Goal: Navigation & Orientation: Find specific page/section

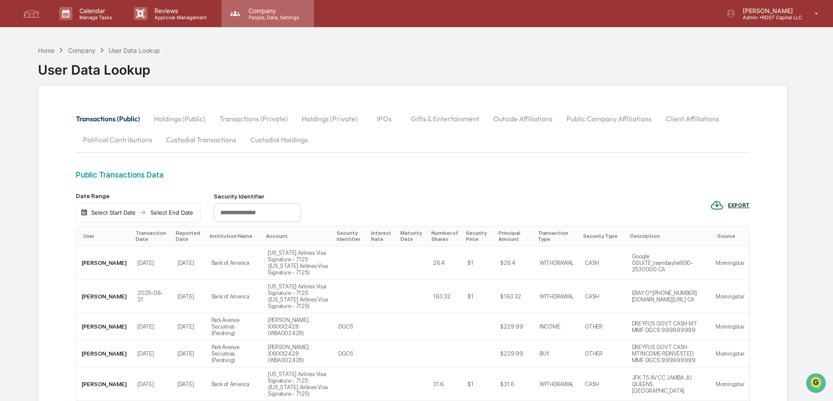
click at [268, 16] on p "People, Data, Settings" at bounding box center [273, 17] width 62 height 6
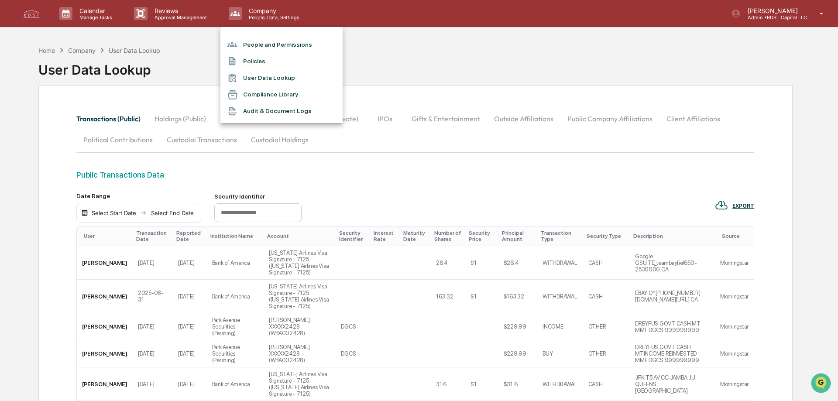
click at [285, 93] on li "Compliance Library" at bounding box center [281, 94] width 122 height 17
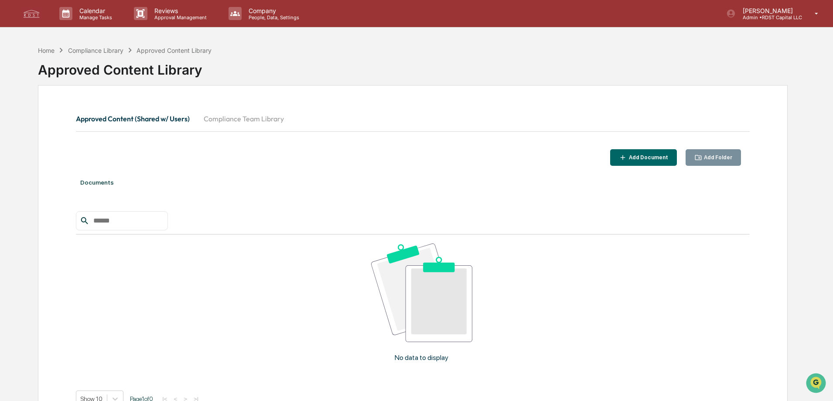
click at [253, 121] on button "Compliance Team Library" at bounding box center [244, 118] width 94 height 21
click at [97, 52] on div "Compliance Library" at bounding box center [95, 50] width 55 height 7
click at [88, 13] on p "Calendar" at bounding box center [94, 10] width 44 height 7
click at [102, 44] on li "User Tasks" at bounding box center [117, 44] width 131 height 17
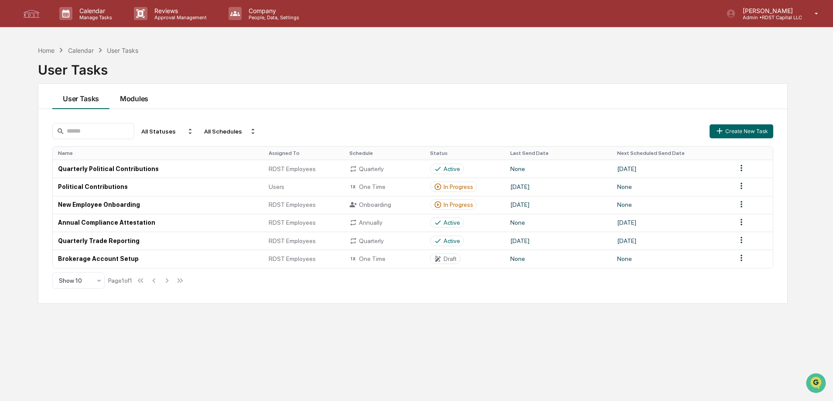
click at [143, 97] on button "Modules" at bounding box center [134, 96] width 49 height 25
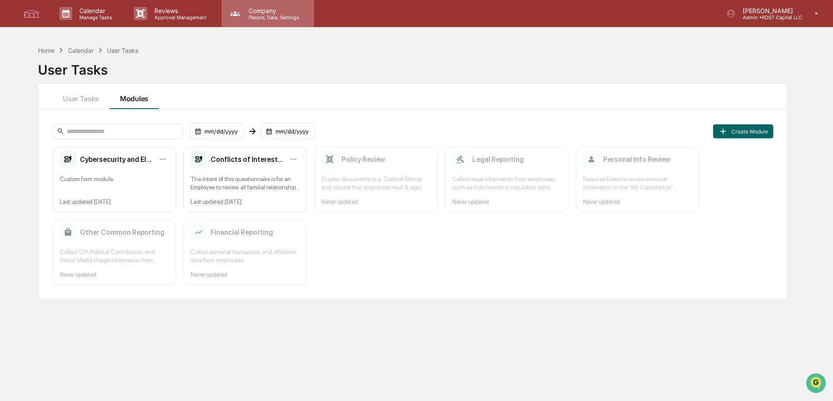
click at [259, 17] on p "People, Data, Settings" at bounding box center [273, 17] width 62 height 6
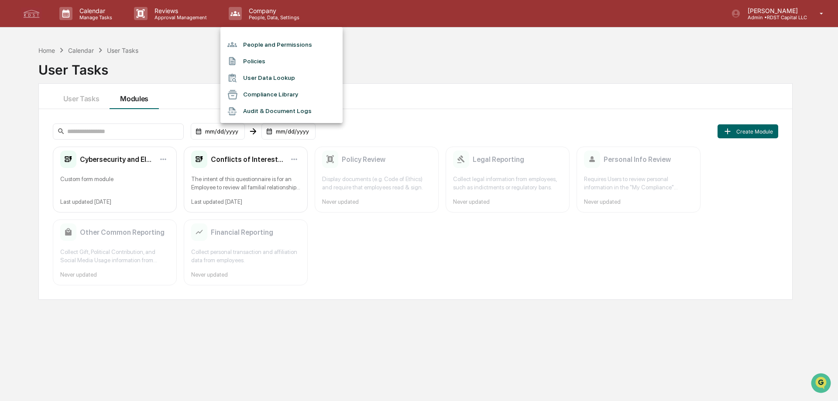
click at [303, 45] on li "People and Permissions" at bounding box center [281, 44] width 122 height 17
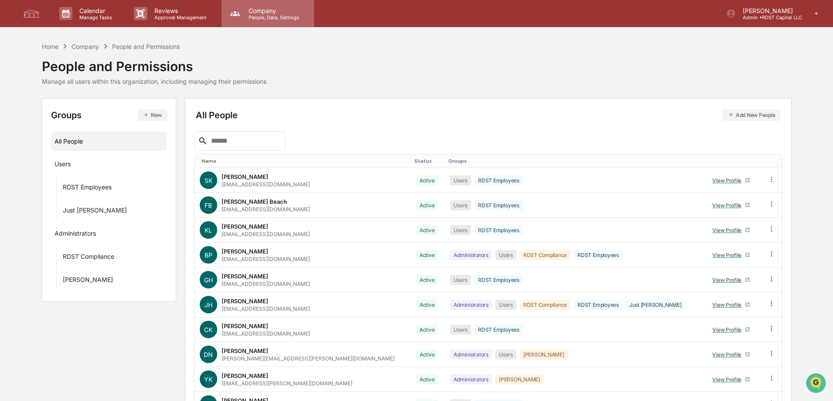
click at [285, 19] on p "People, Data, Settings" at bounding box center [273, 17] width 62 height 6
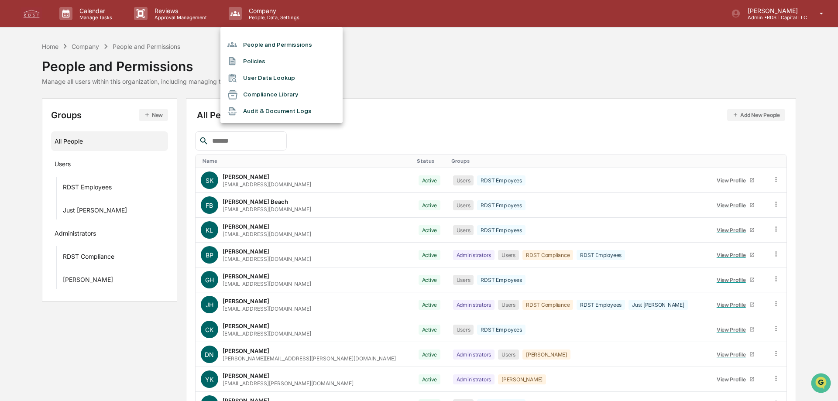
click at [279, 96] on li "Compliance Library" at bounding box center [281, 94] width 122 height 17
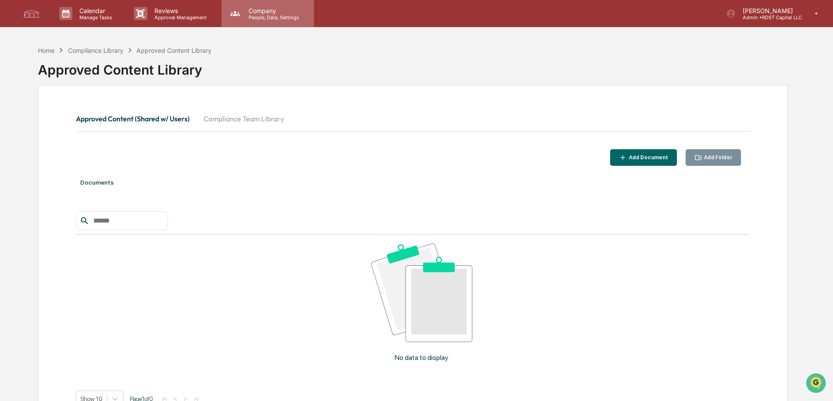
click at [263, 10] on p "Company" at bounding box center [273, 10] width 62 height 7
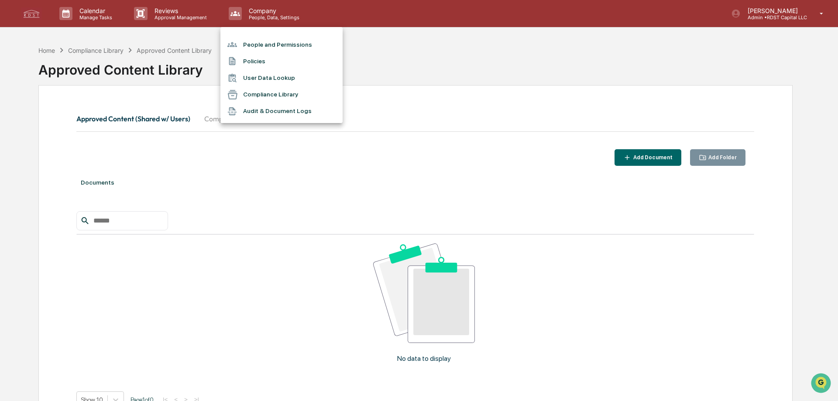
click at [278, 79] on li "User Data Lookup" at bounding box center [281, 78] width 122 height 17
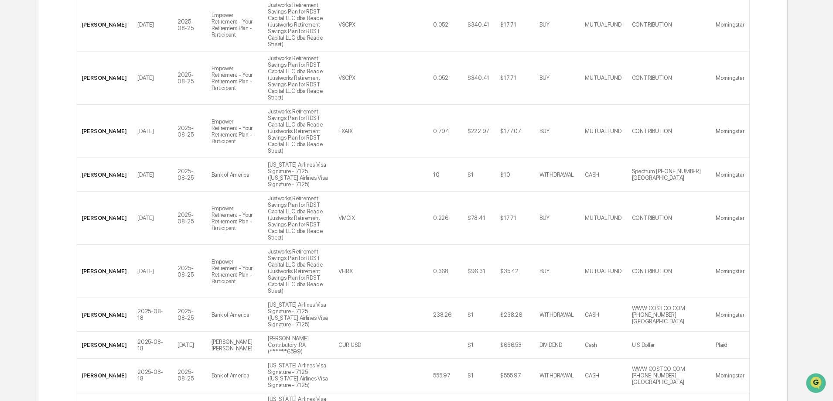
scroll to position [1410, 0]
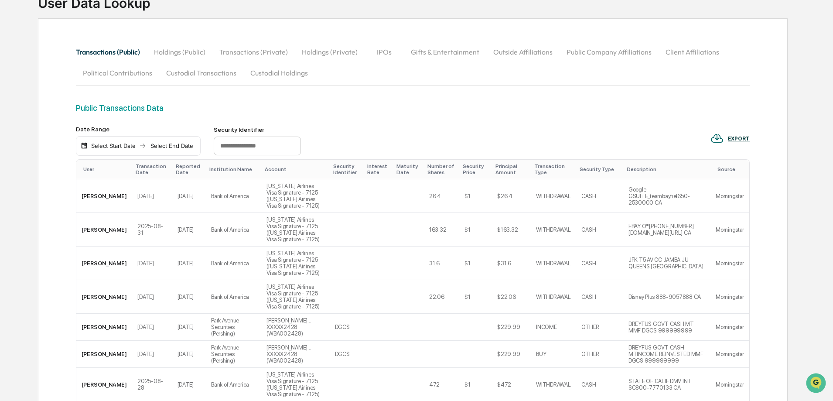
scroll to position [4, 0]
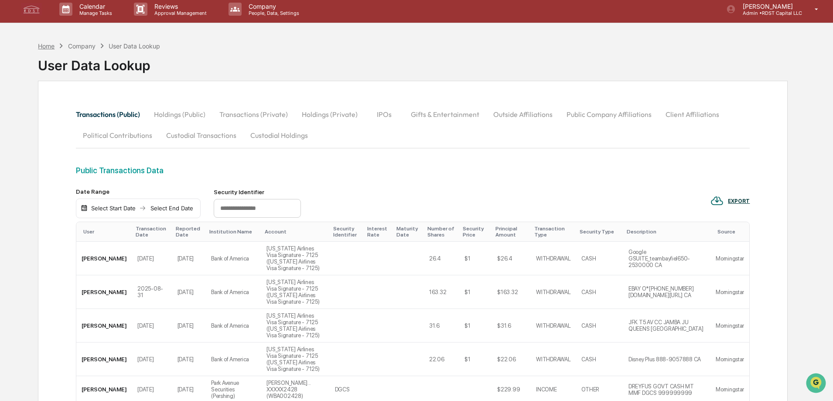
click at [45, 47] on div "Home" at bounding box center [46, 45] width 17 height 7
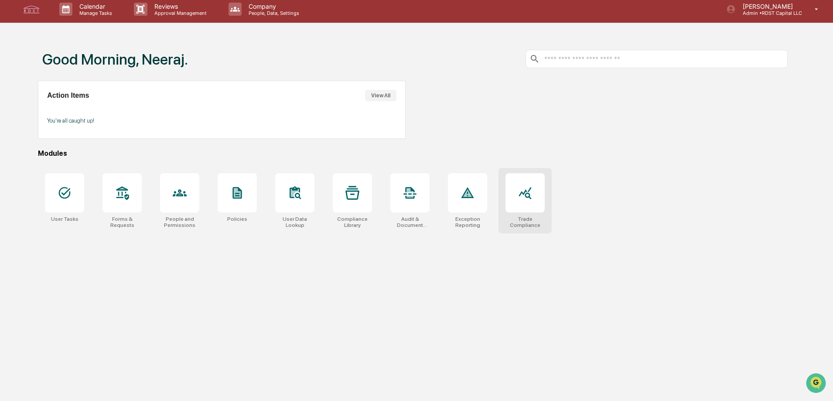
click at [532, 202] on div at bounding box center [525, 192] width 39 height 39
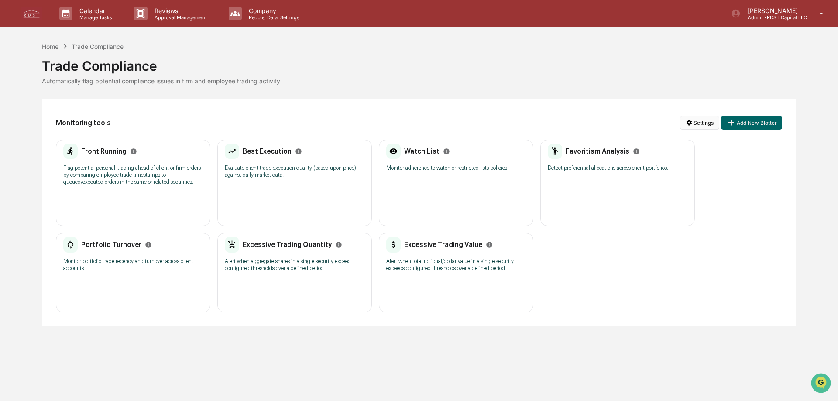
click at [696, 124] on html "Calendar Manage Tasks Reviews Approval Management Company People, Data, Setting…" at bounding box center [419, 200] width 838 height 401
click at [681, 168] on div "View Activity Logs" at bounding box center [700, 168] width 91 height 14
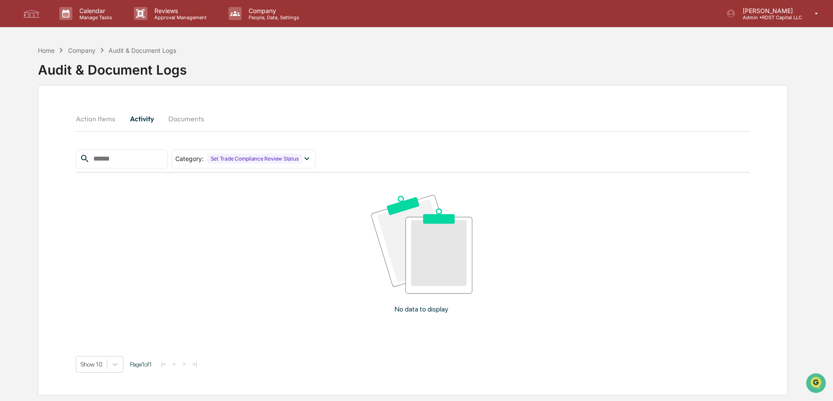
click at [194, 120] on button "Documents" at bounding box center [186, 118] width 50 height 21
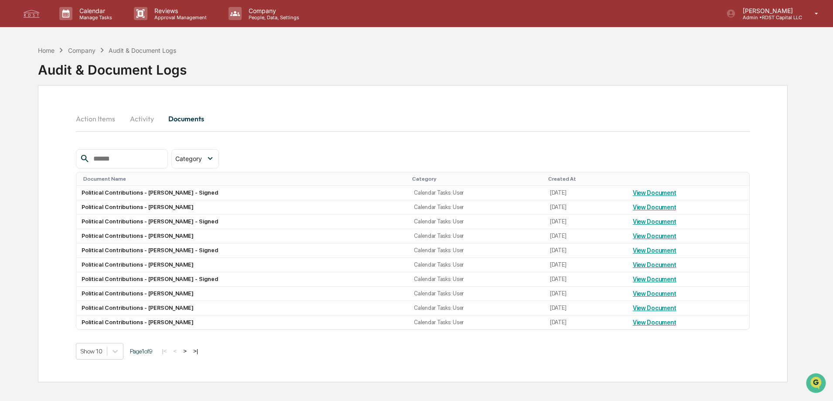
click at [105, 117] on button "Action Items" at bounding box center [99, 118] width 46 height 21
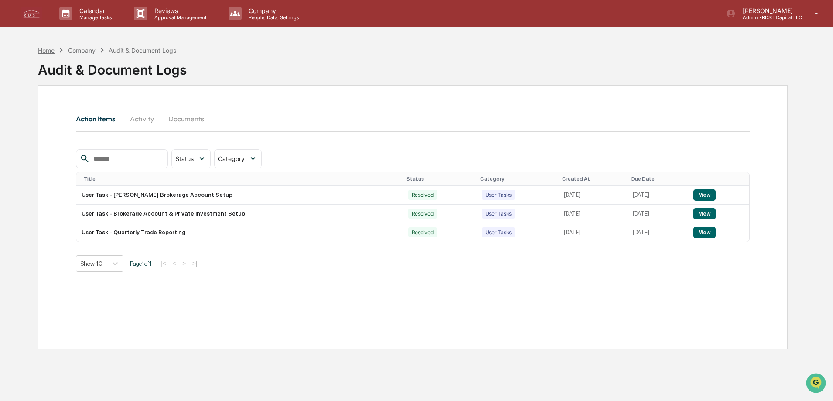
click at [46, 51] on div "Home" at bounding box center [46, 50] width 17 height 7
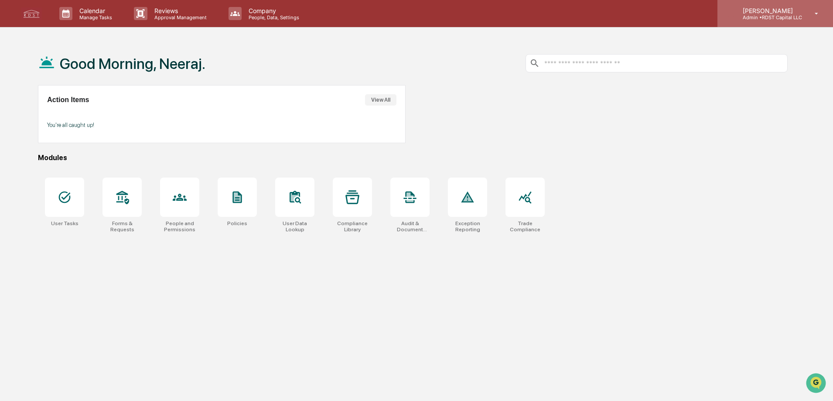
click at [792, 14] on p "Admin • RDST Capital LLC" at bounding box center [769, 17] width 66 height 6
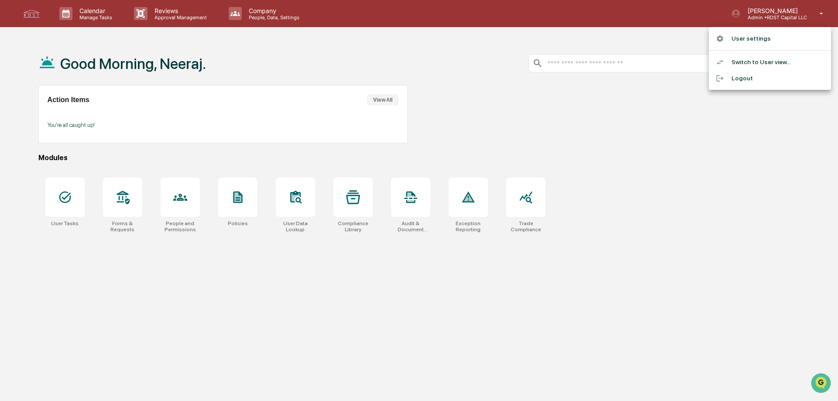
click at [675, 167] on div at bounding box center [419, 200] width 838 height 401
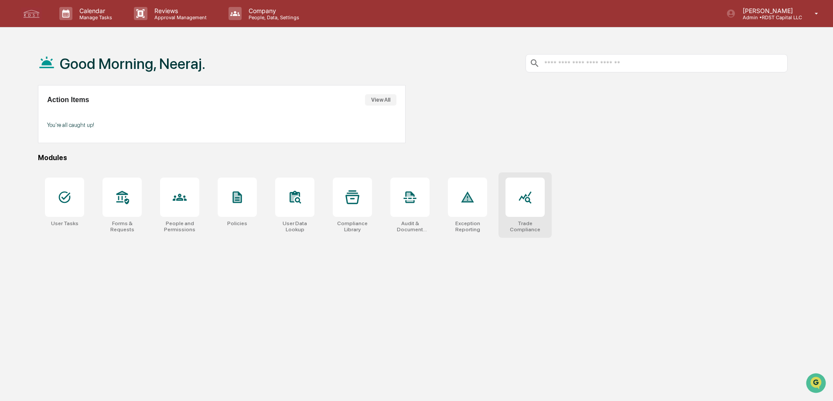
click at [521, 193] on icon at bounding box center [525, 197] width 14 height 14
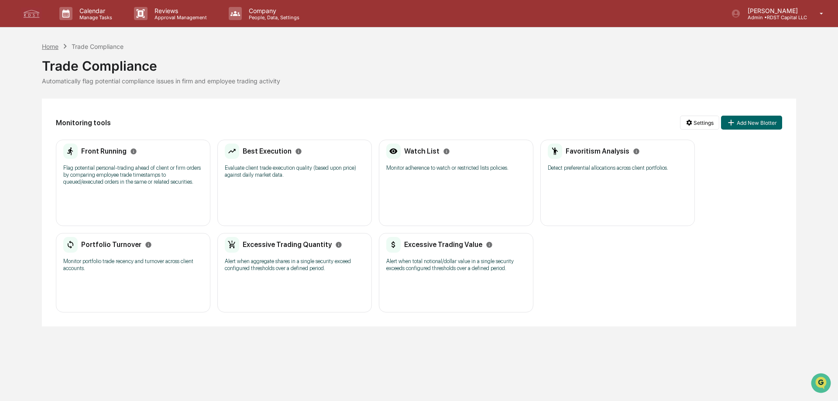
click at [50, 46] on div "Home" at bounding box center [50, 46] width 17 height 7
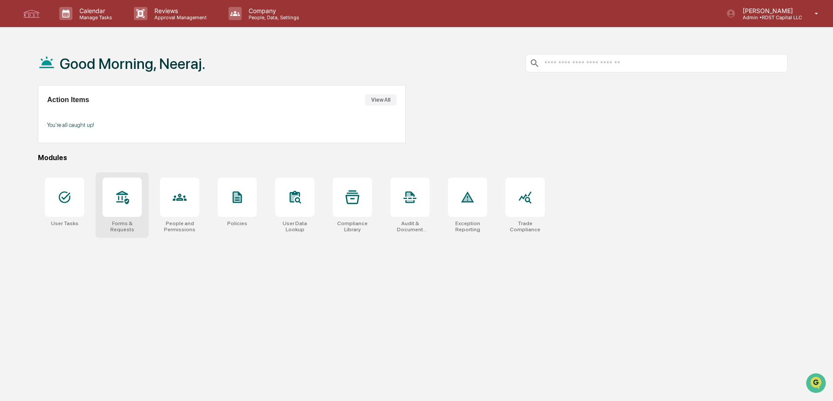
click at [125, 201] on icon at bounding box center [123, 198] width 13 height 14
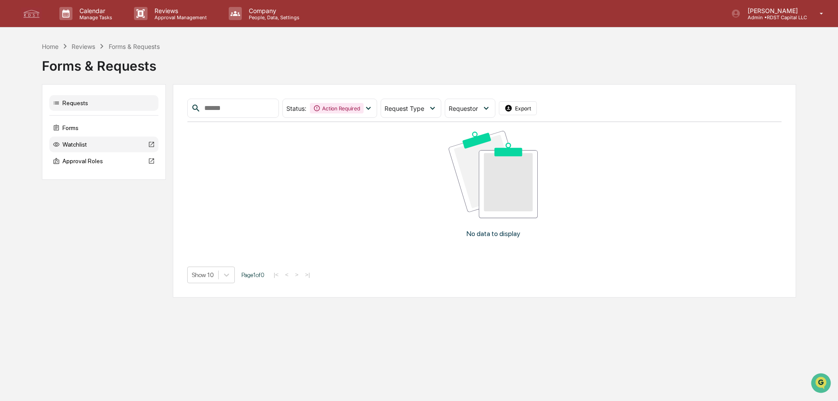
click at [85, 143] on div "Watchlist" at bounding box center [103, 145] width 109 height 16
click at [267, 12] on p "Company" at bounding box center [273, 10] width 62 height 7
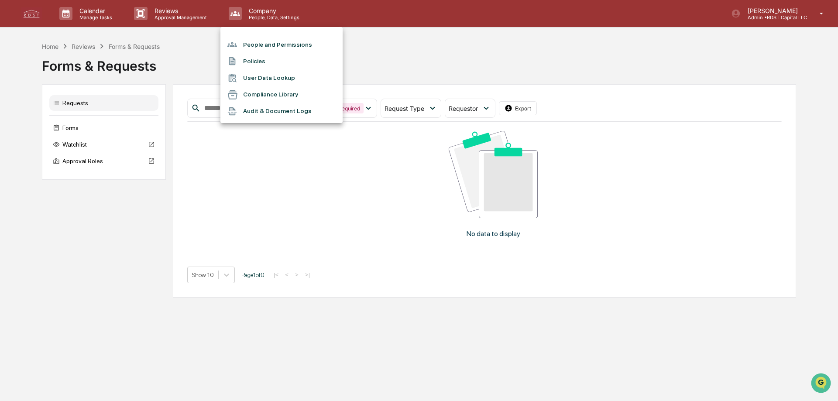
click at [253, 93] on li "Compliance Library" at bounding box center [281, 94] width 122 height 17
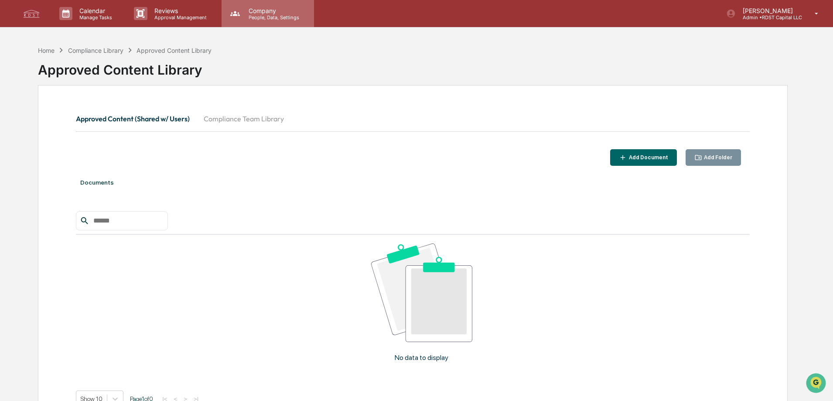
click at [268, 19] on p "People, Data, Settings" at bounding box center [273, 17] width 62 height 6
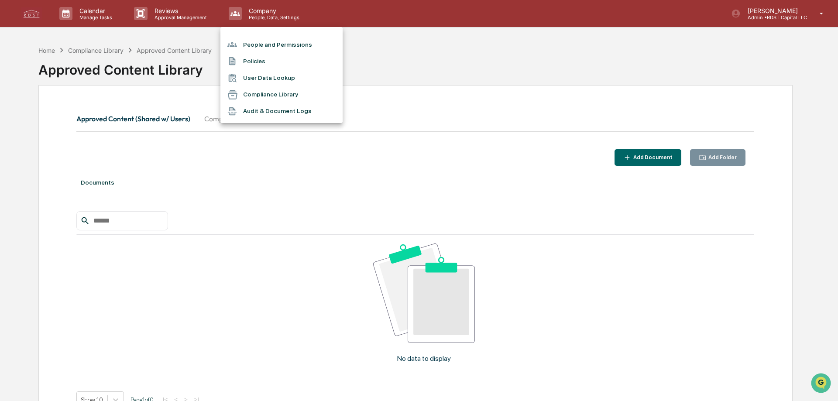
click at [275, 80] on li "User Data Lookup" at bounding box center [281, 78] width 122 height 17
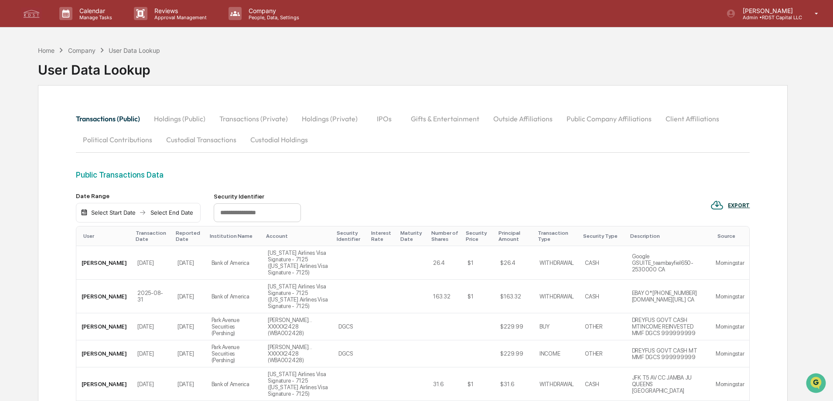
click at [689, 122] on button "Client Affiliations" at bounding box center [693, 118] width 68 height 21
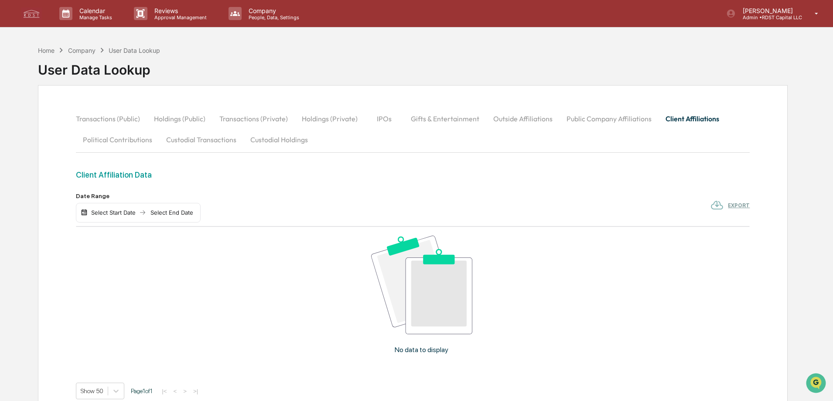
click at [456, 120] on button "Gifts & Entertainment" at bounding box center [445, 118] width 82 height 21
click at [528, 117] on button "Outside Affiliations" at bounding box center [523, 118] width 73 height 21
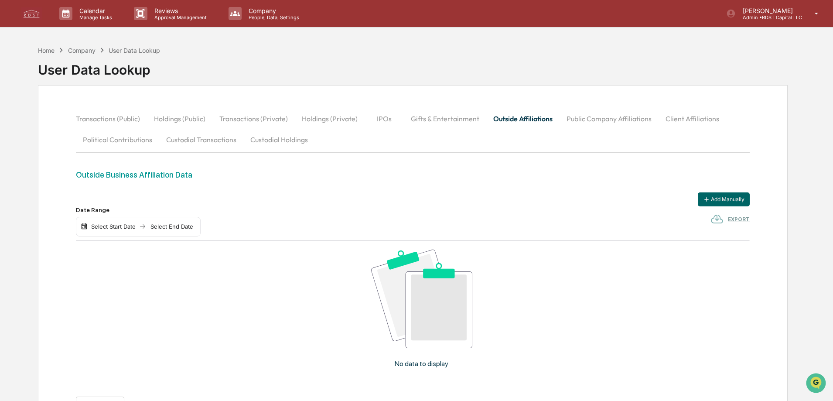
click at [587, 120] on button "Public Company Affiliations" at bounding box center [609, 118] width 99 height 21
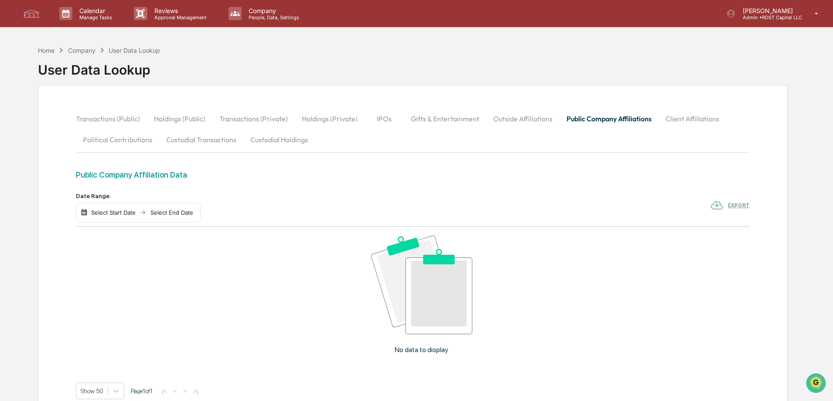
click at [125, 142] on button "Political Contributions" at bounding box center [117, 139] width 83 height 21
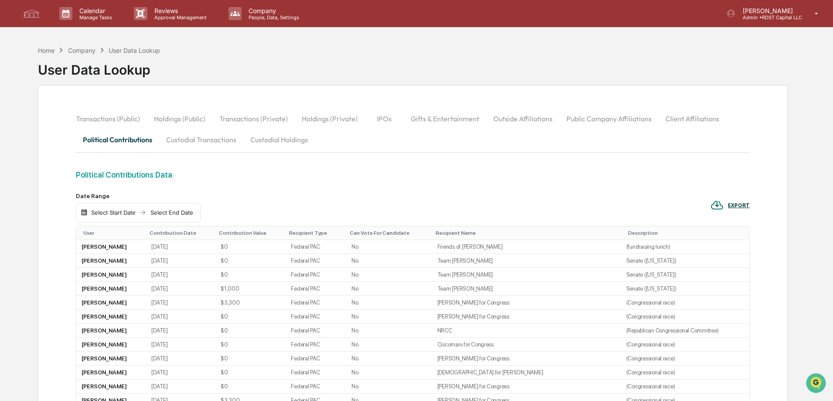
click at [507, 118] on button "Outside Affiliations" at bounding box center [523, 118] width 73 height 21
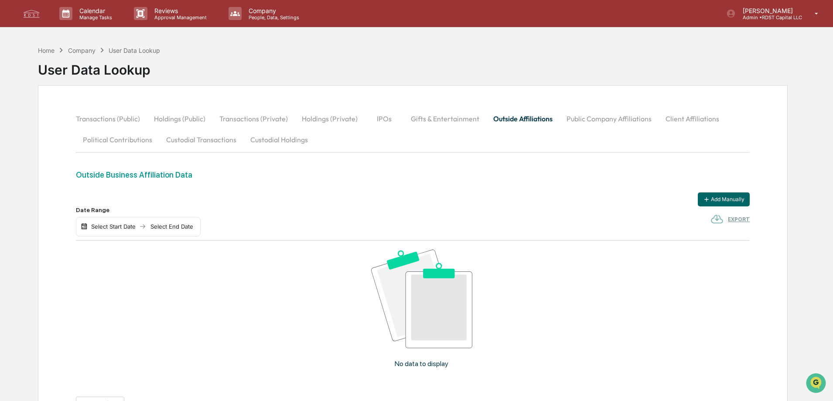
click at [599, 120] on button "Public Company Affiliations" at bounding box center [609, 118] width 99 height 21
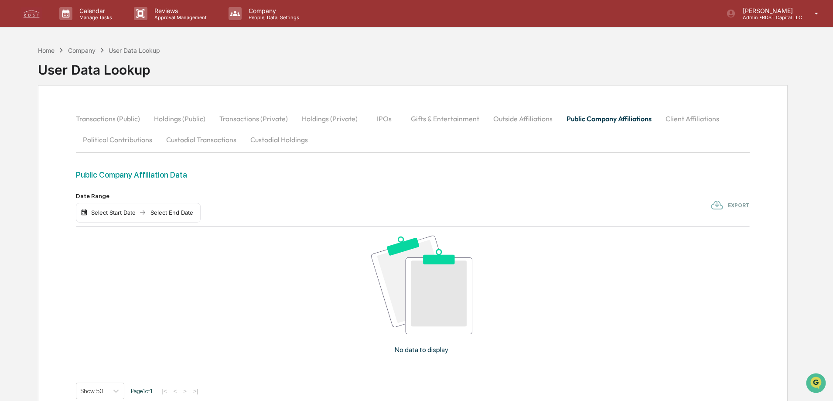
click at [207, 141] on button "Custodial Transactions" at bounding box center [201, 139] width 84 height 21
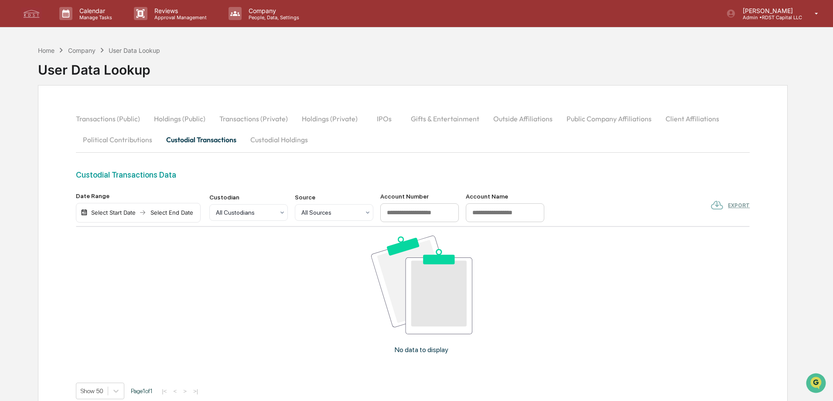
click at [129, 117] on button "Transactions (Public)" at bounding box center [111, 118] width 71 height 21
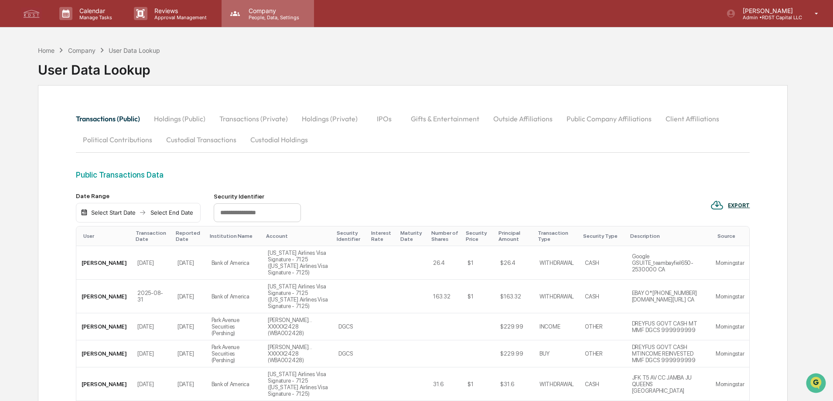
click at [272, 11] on p "Company" at bounding box center [273, 10] width 62 height 7
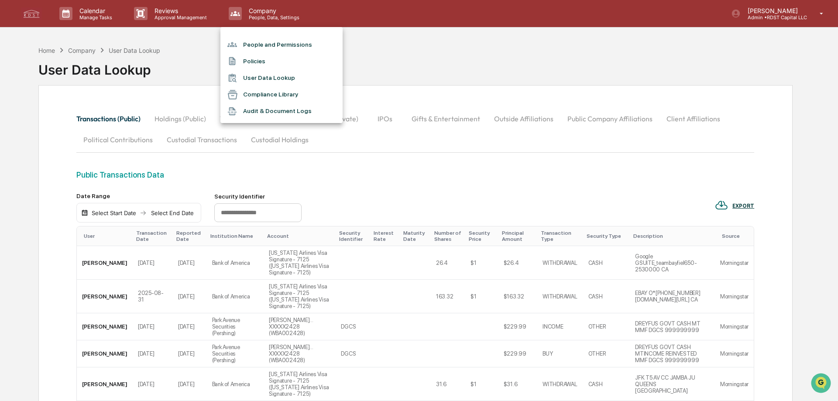
click at [382, 154] on div at bounding box center [419, 200] width 838 height 401
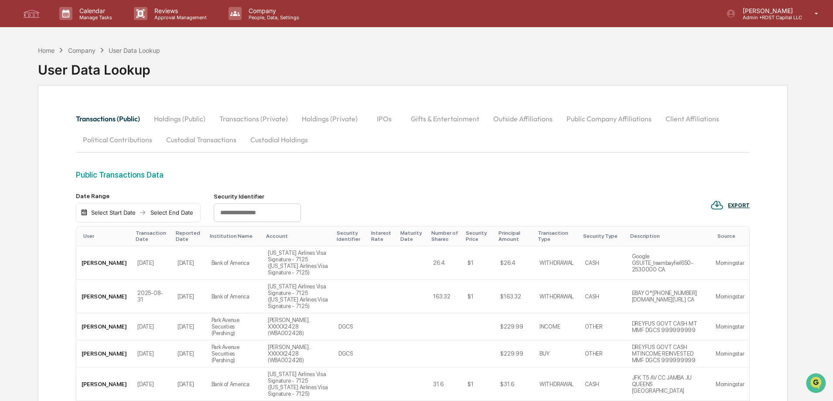
click at [378, 116] on button "IPOs" at bounding box center [384, 118] width 39 height 21
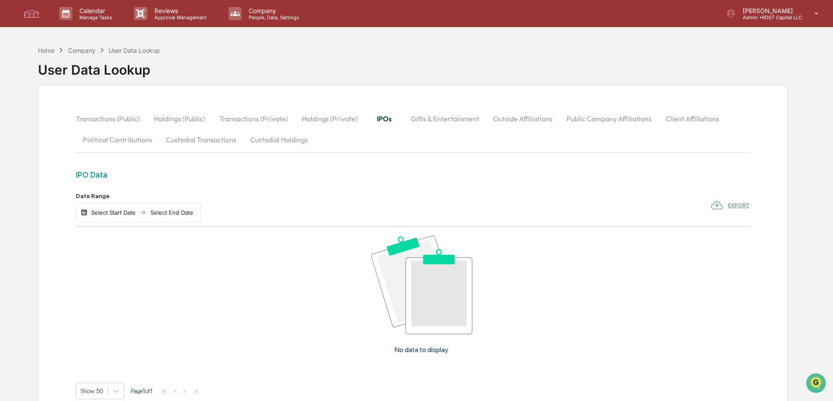
click at [130, 118] on button "Transactions (Public)" at bounding box center [111, 118] width 71 height 21
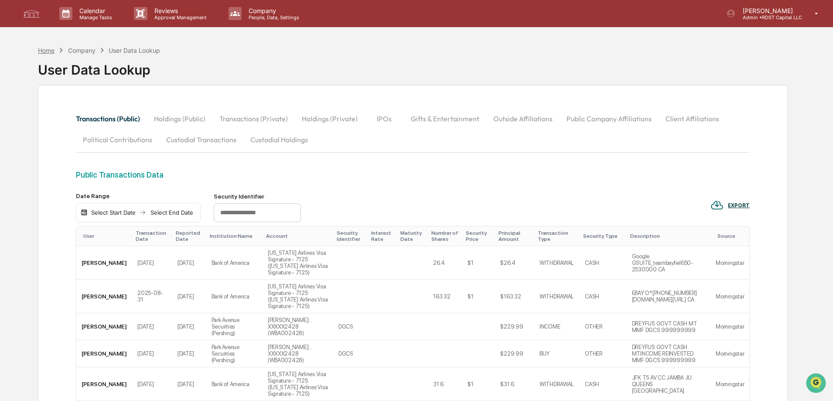
click at [46, 50] on div "Home" at bounding box center [46, 50] width 17 height 7
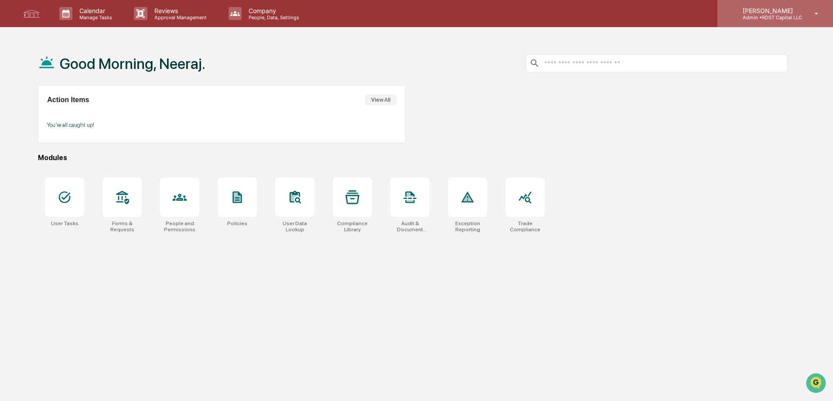
click at [806, 10] on div "[PERSON_NAME] Admin • RDST Capital LLC" at bounding box center [776, 13] width 116 height 27
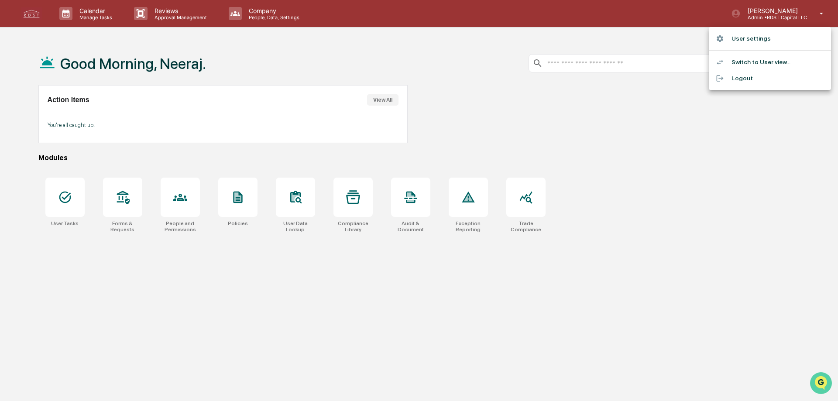
click at [820, 384] on icon "Open customer support" at bounding box center [821, 394] width 22 height 22
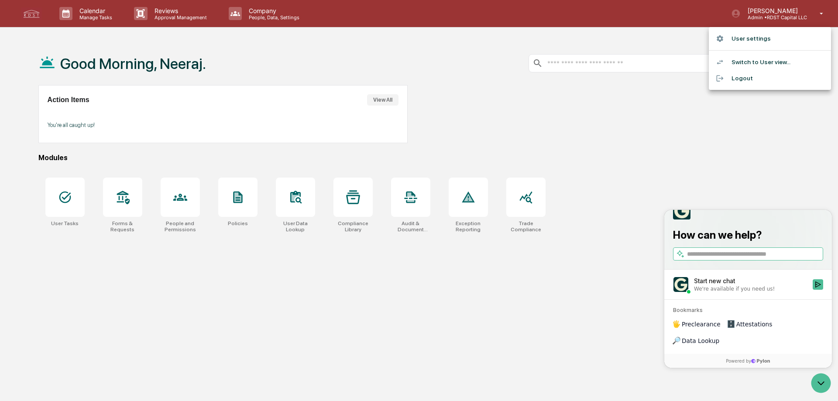
click at [547, 322] on div at bounding box center [419, 200] width 838 height 401
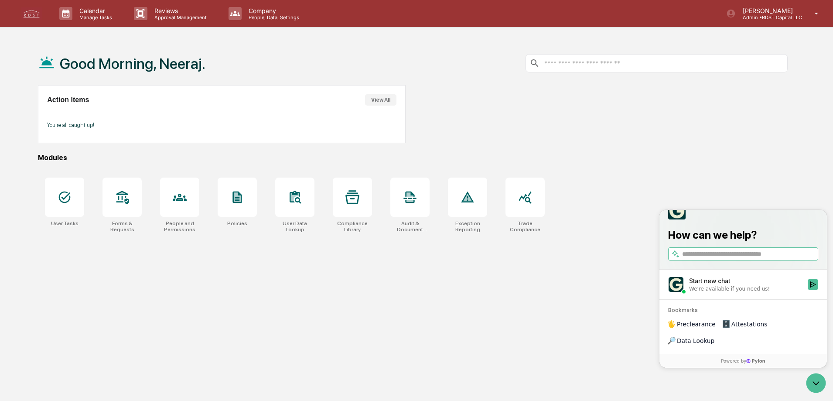
click at [712, 199] on div "User Tasks Forms & Requests People and Permissions Policies User Data Lookup Co…" at bounding box center [413, 204] width 750 height 65
click at [816, 386] on icon "Open customer support" at bounding box center [817, 383] width 22 height 22
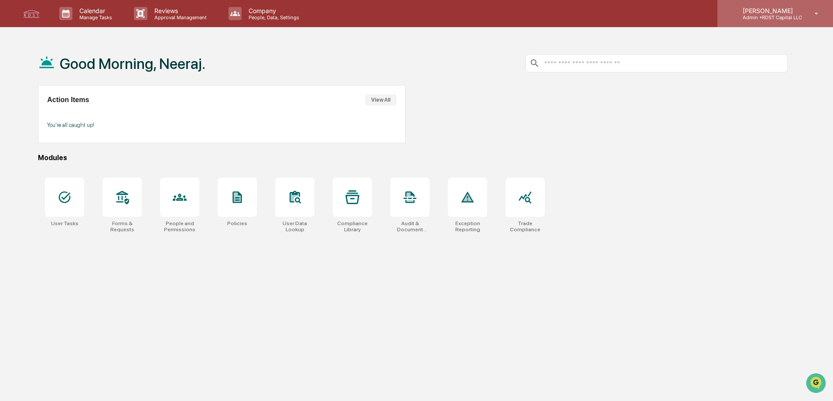
click at [809, 15] on div "[PERSON_NAME] Admin • RDST Capital LLC" at bounding box center [776, 13] width 116 height 27
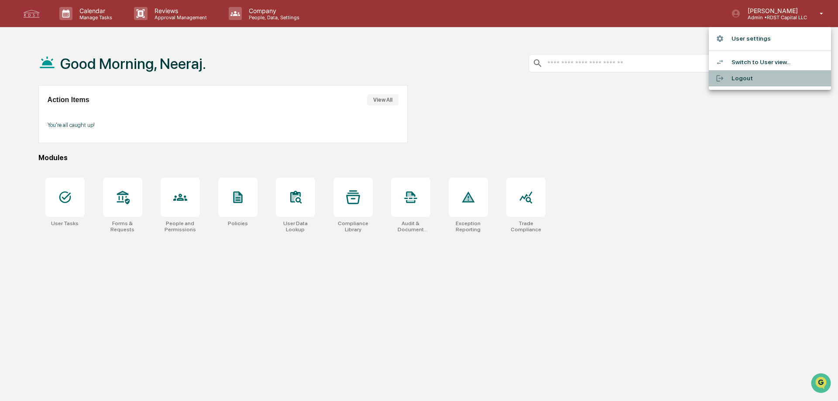
click at [748, 81] on li "Logout" at bounding box center [770, 78] width 122 height 16
